Goal: Information Seeking & Learning: Learn about a topic

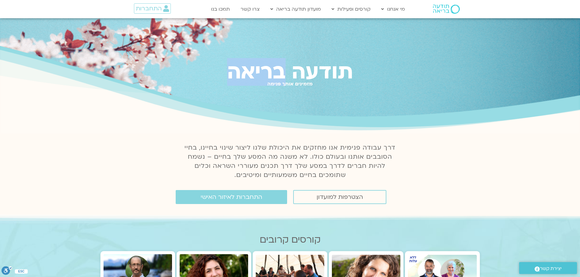
drag, startPoint x: 284, startPoint y: 71, endPoint x: 229, endPoint y: 71, distance: 55.4
click at [229, 71] on h1 "תודעה בריאה" at bounding box center [290, 72] width 580 height 23
click at [260, 74] on h1 "תודעה בריאה" at bounding box center [290, 72] width 580 height 23
drag, startPoint x: 282, startPoint y: 72, endPoint x: 217, endPoint y: 67, distance: 65.3
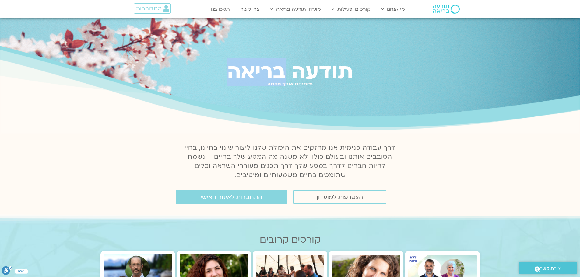
click at [217, 67] on h1 "תודעה בריאה" at bounding box center [290, 72] width 580 height 23
click at [219, 69] on h1 "תודעה בריאה" at bounding box center [290, 72] width 580 height 23
drag, startPoint x: 278, startPoint y: 72, endPoint x: 219, endPoint y: 72, distance: 58.1
click at [219, 72] on h1 "תודעה בריאה" at bounding box center [290, 72] width 580 height 23
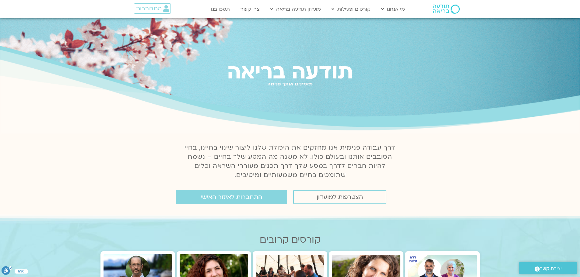
click at [260, 83] on h2 "מזמינים אותך פנימה" at bounding box center [290, 83] width 580 height 5
click at [156, 9] on span "התחברות" at bounding box center [149, 8] width 26 height 7
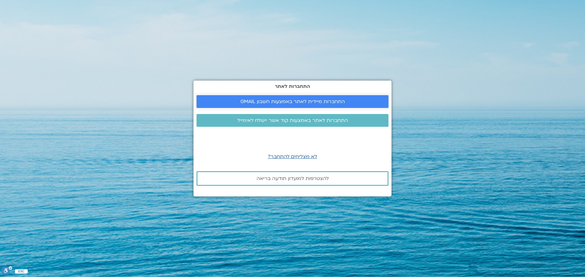
drag, startPoint x: 318, startPoint y: 100, endPoint x: 317, endPoint y: 96, distance: 3.8
click at [318, 99] on span "התחברות מיידית לאתר באמצעות חשבון GMAIL" at bounding box center [292, 101] width 104 height 5
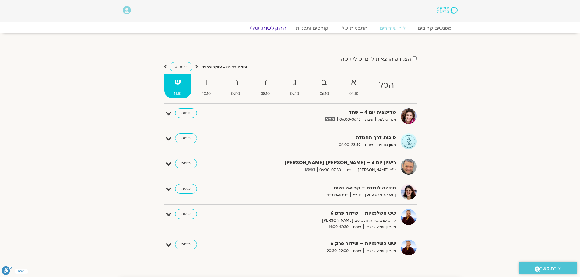
click at [269, 27] on link "ההקלטות שלי" at bounding box center [268, 28] width 51 height 7
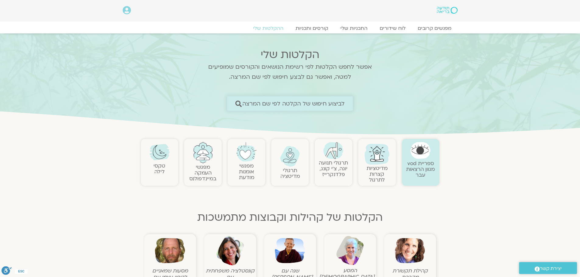
click at [289, 102] on span "לביצוע חיפוש של הקלטה לפי שם המרצה" at bounding box center [293, 103] width 103 height 6
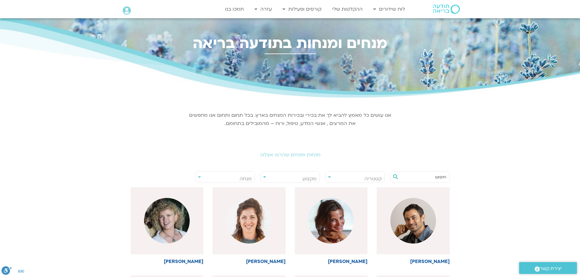
click at [441, 177] on input "text" at bounding box center [423, 177] width 46 height 10
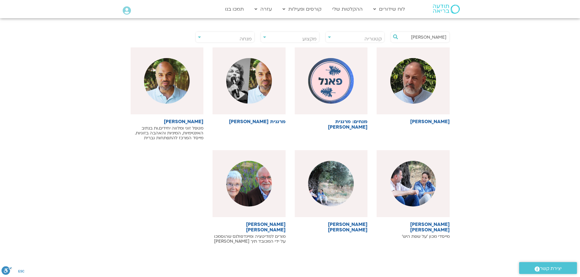
scroll to position [122, 0]
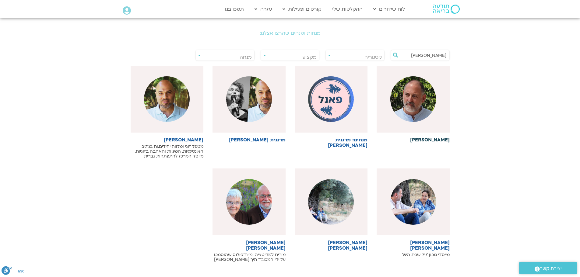
type input "ברוך"
click at [410, 111] on img at bounding box center [413, 99] width 46 height 46
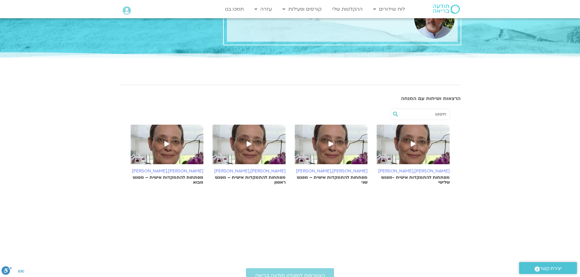
scroll to position [30, 0]
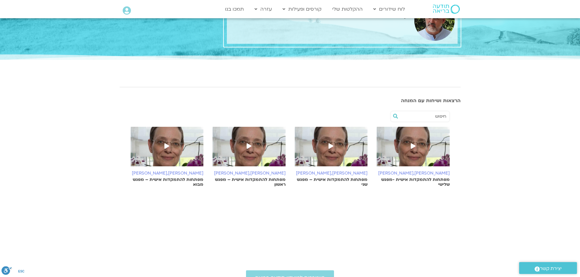
click at [172, 152] on img at bounding box center [167, 150] width 73 height 46
